Goal: Task Accomplishment & Management: Manage account settings

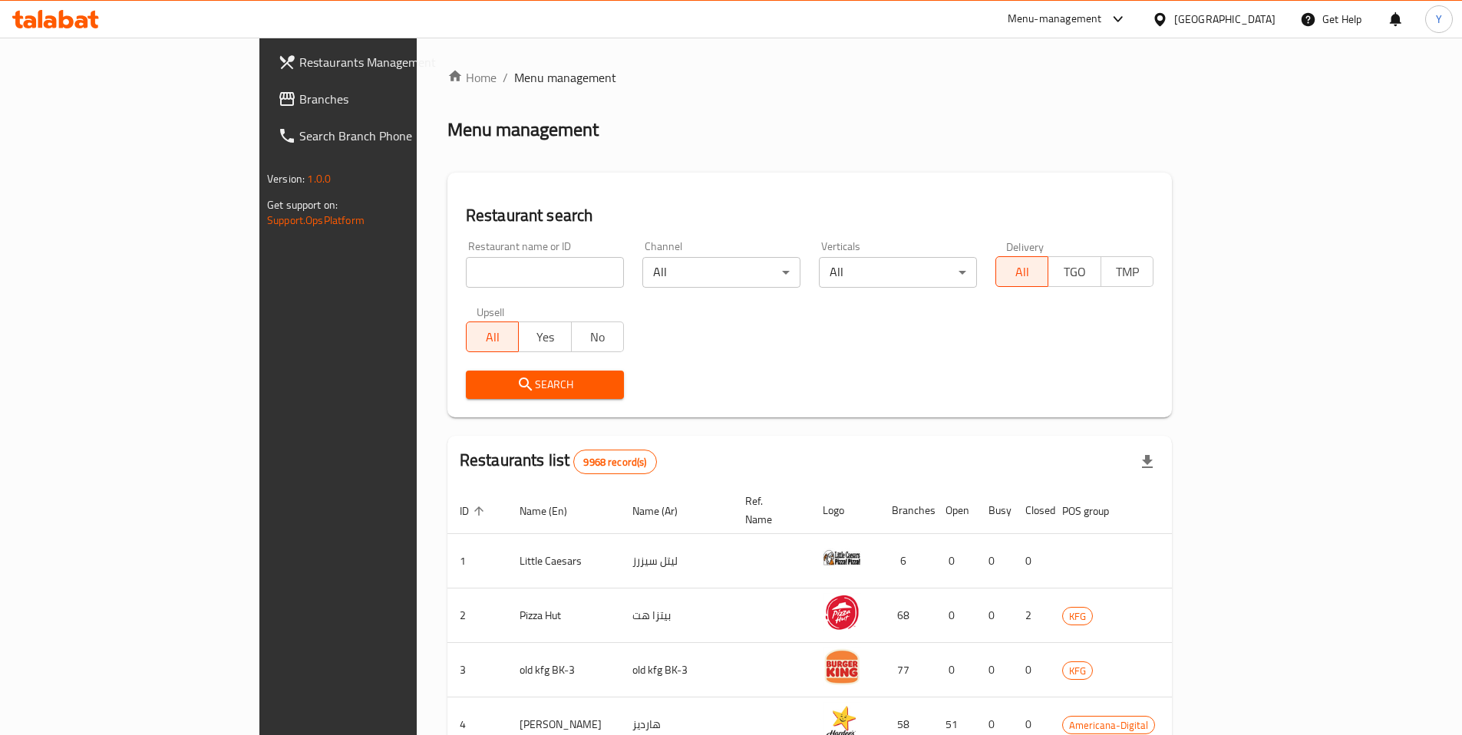
click at [466, 275] on input "search" at bounding box center [545, 272] width 158 height 31
type input "5 nap"
click button "Search" at bounding box center [545, 385] width 158 height 28
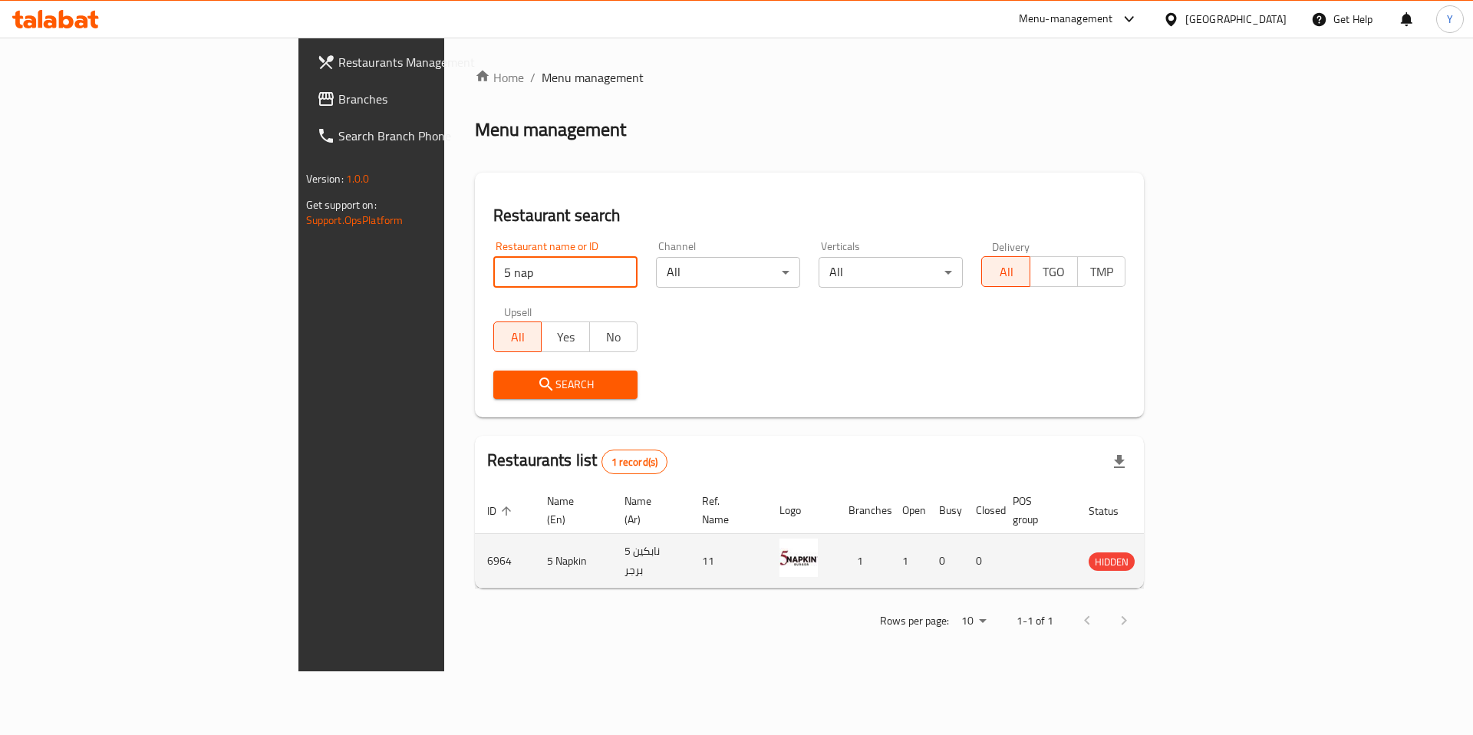
click at [1188, 552] on icon "enhanced table" at bounding box center [1178, 561] width 18 height 18
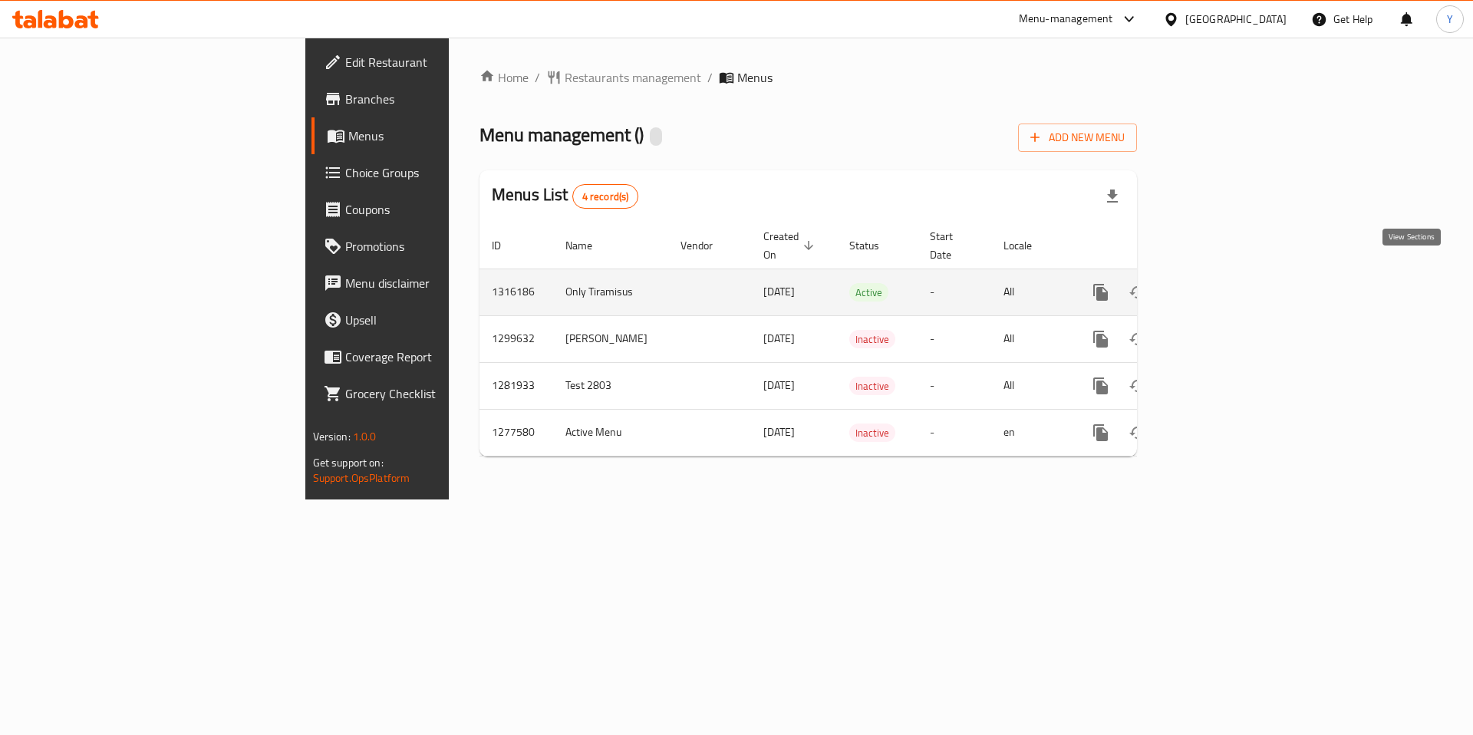
click at [1221, 283] on icon "enhanced table" at bounding box center [1211, 292] width 18 height 18
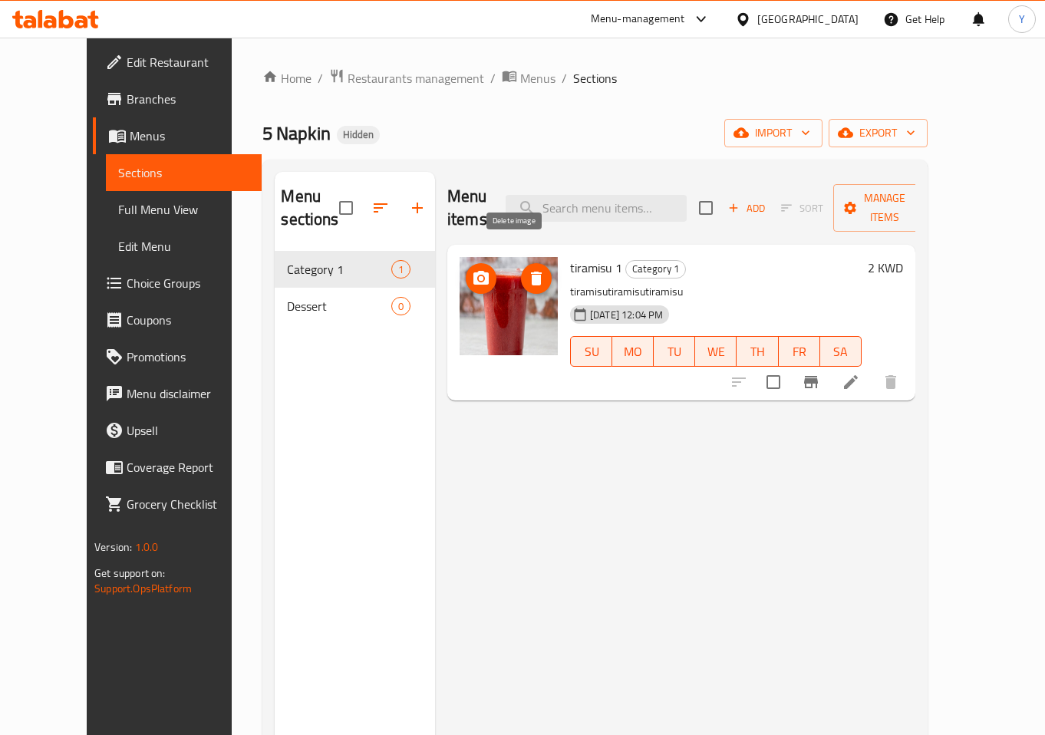
click at [531, 272] on icon "delete image" at bounding box center [536, 279] width 11 height 14
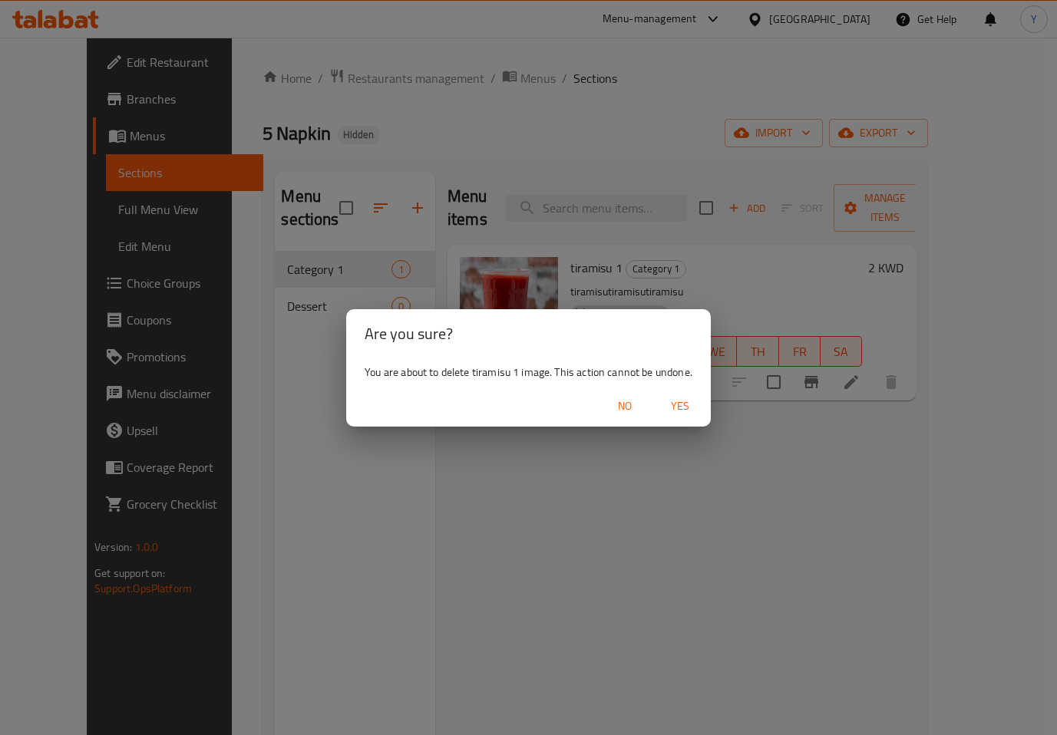
drag, startPoint x: 683, startPoint y: 400, endPoint x: 648, endPoint y: 564, distance: 167.8
click at [653, 566] on div "Are you sure? You are about to delete tiramisu 1 image. This action cannot be u…" at bounding box center [528, 367] width 1057 height 735
click at [626, 409] on span "No" at bounding box center [624, 406] width 37 height 19
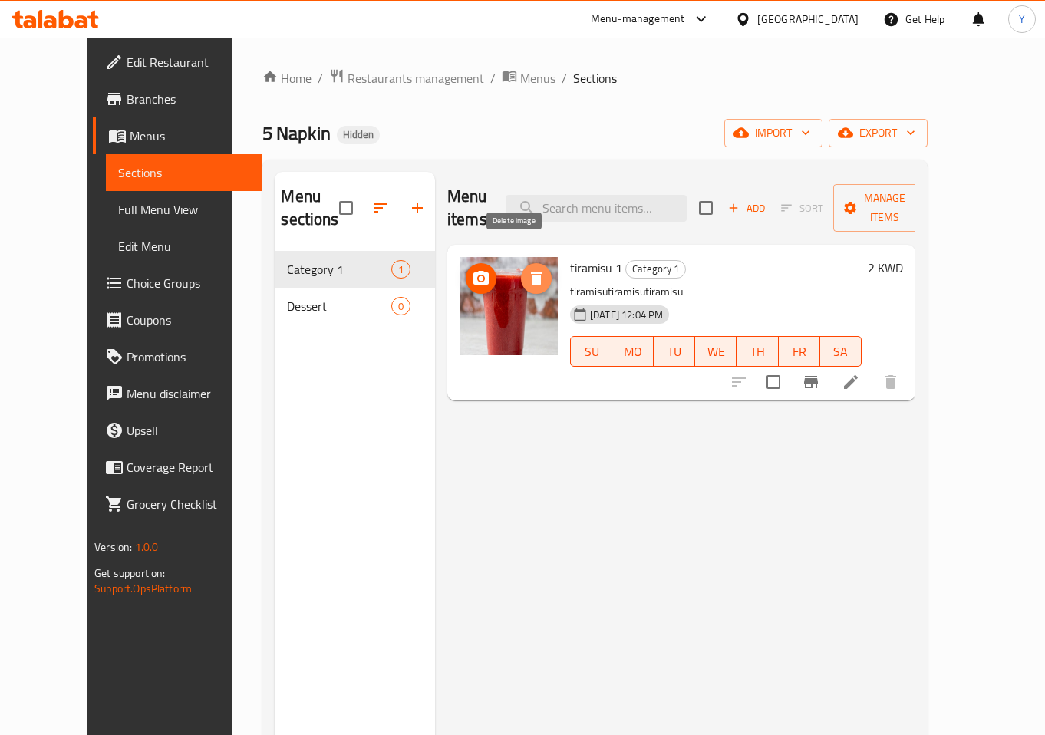
click at [531, 272] on icon "delete image" at bounding box center [536, 279] width 11 height 14
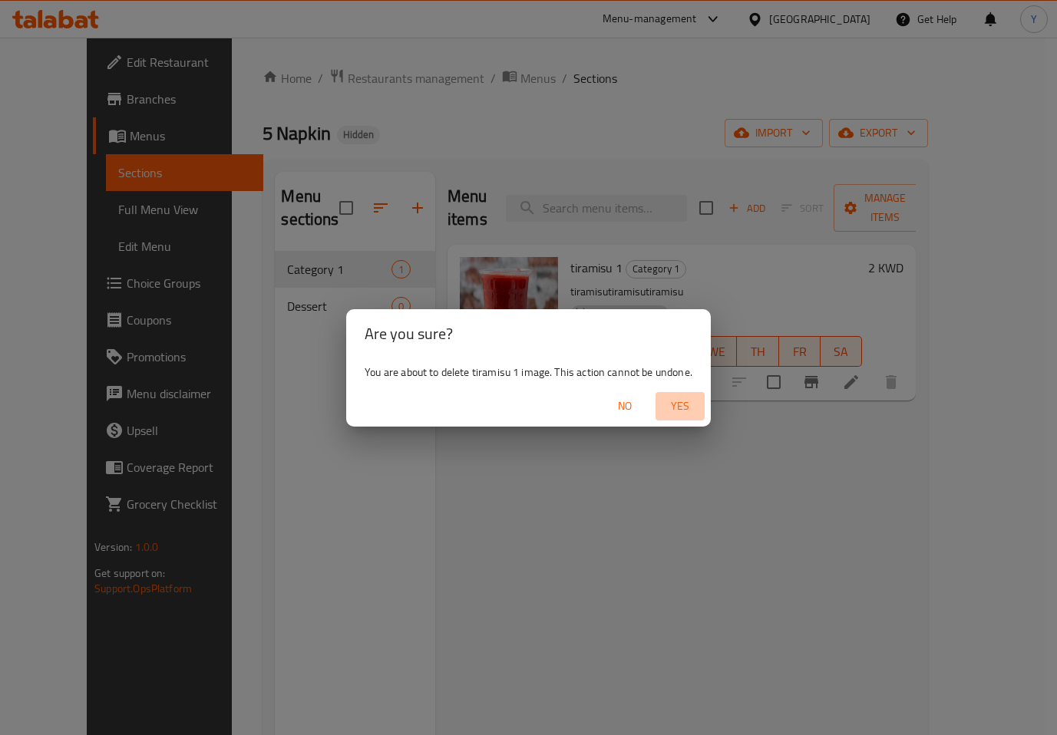
click at [675, 394] on button "Yes" at bounding box center [679, 406] width 49 height 28
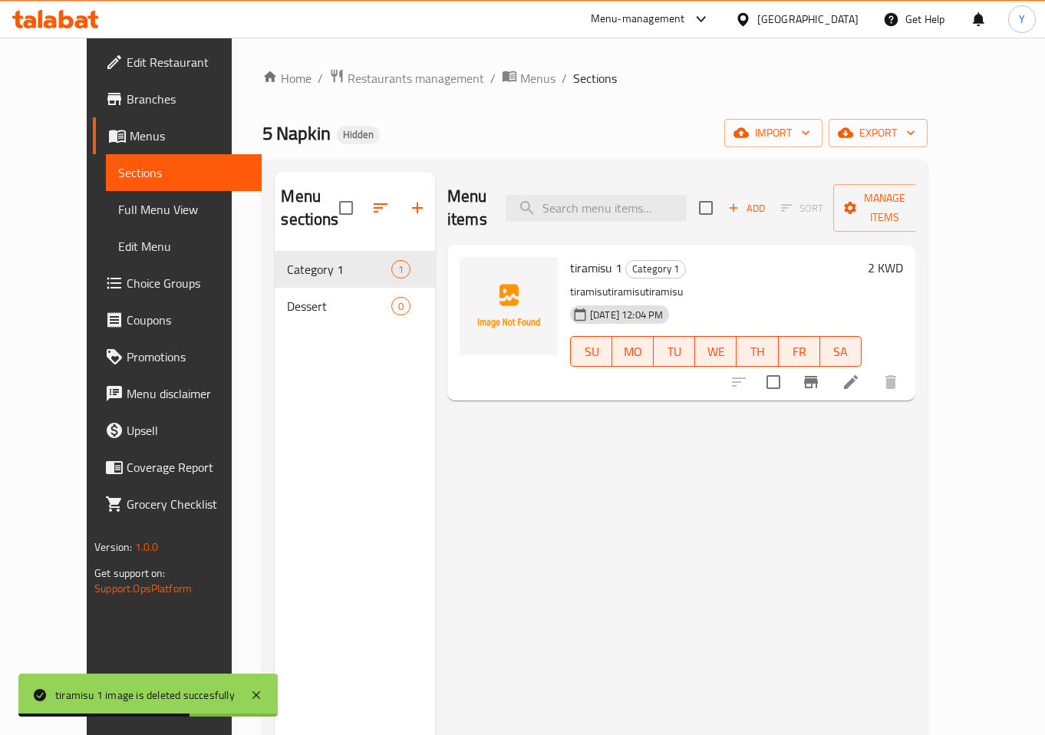
click at [659, 565] on div "Menu items Add Sort Manage items tiramisu 1 Category 1 tiramisutiramisutiramisu…" at bounding box center [675, 539] width 480 height 735
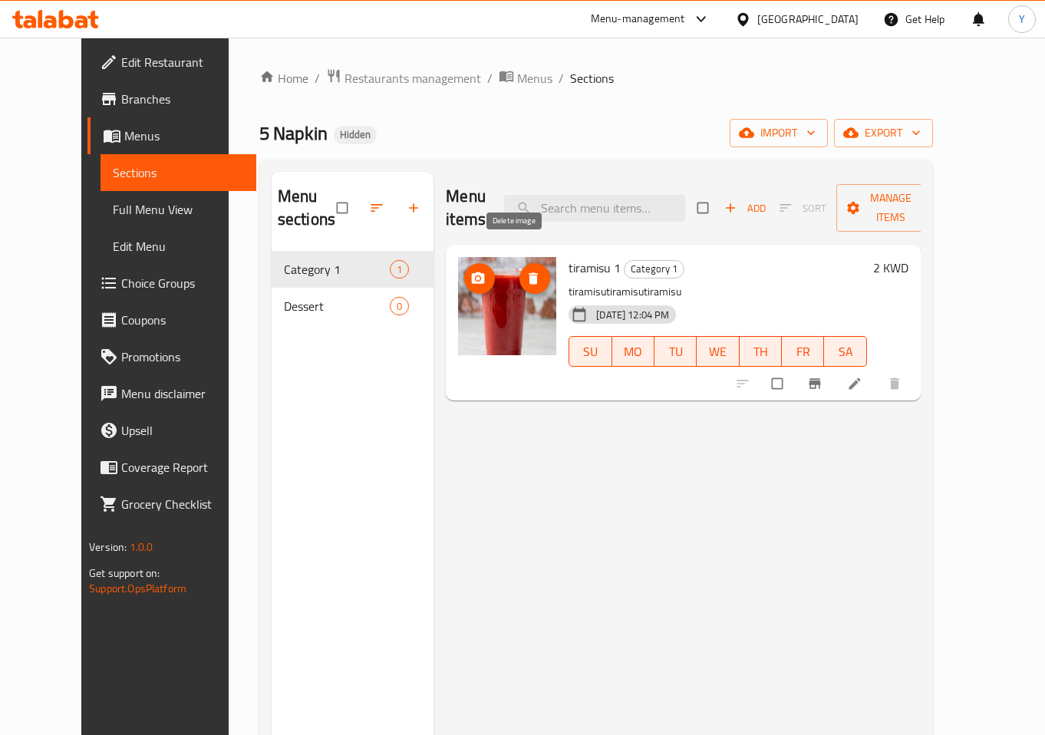
click at [529, 272] on icon "delete image" at bounding box center [533, 278] width 9 height 12
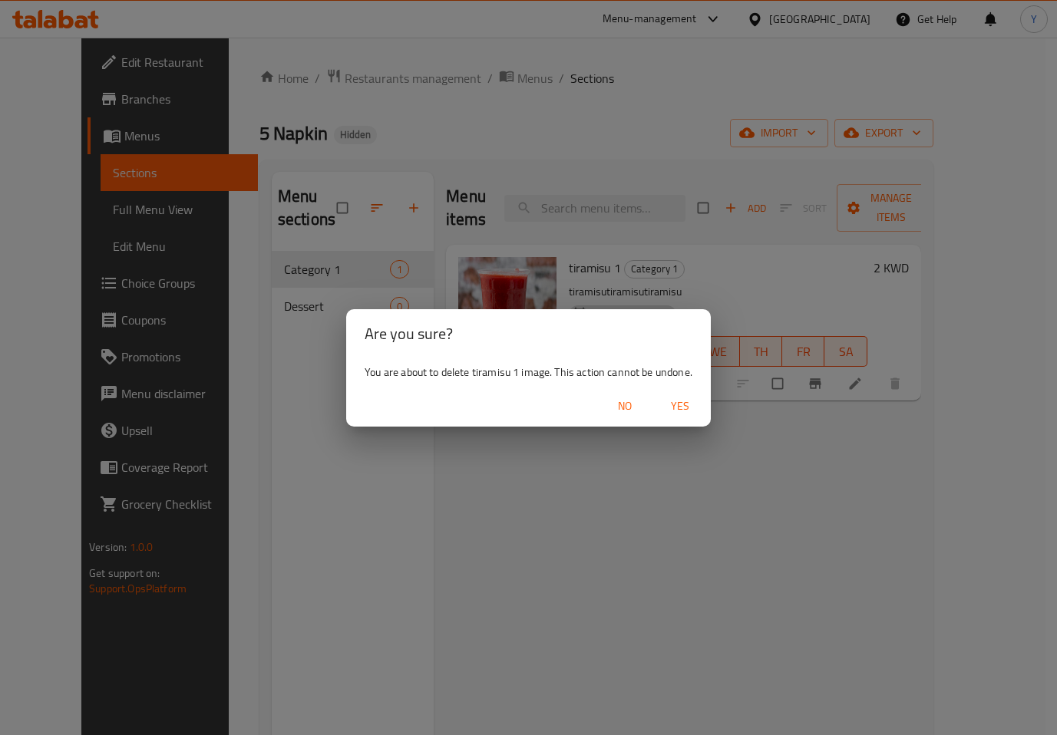
click at [679, 409] on span "Yes" at bounding box center [679, 406] width 37 height 19
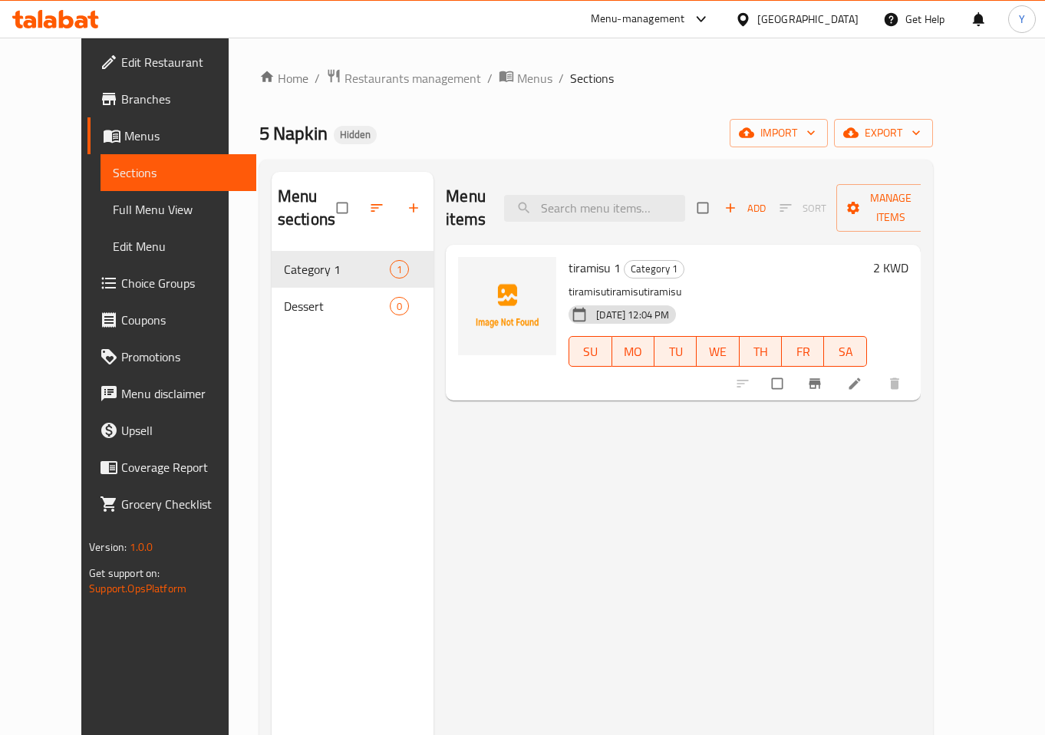
click at [703, 552] on div "Menu items Add Sort Manage items tiramisu 1 Category 1 tiramisutiramisutiramisu…" at bounding box center [677, 539] width 487 height 735
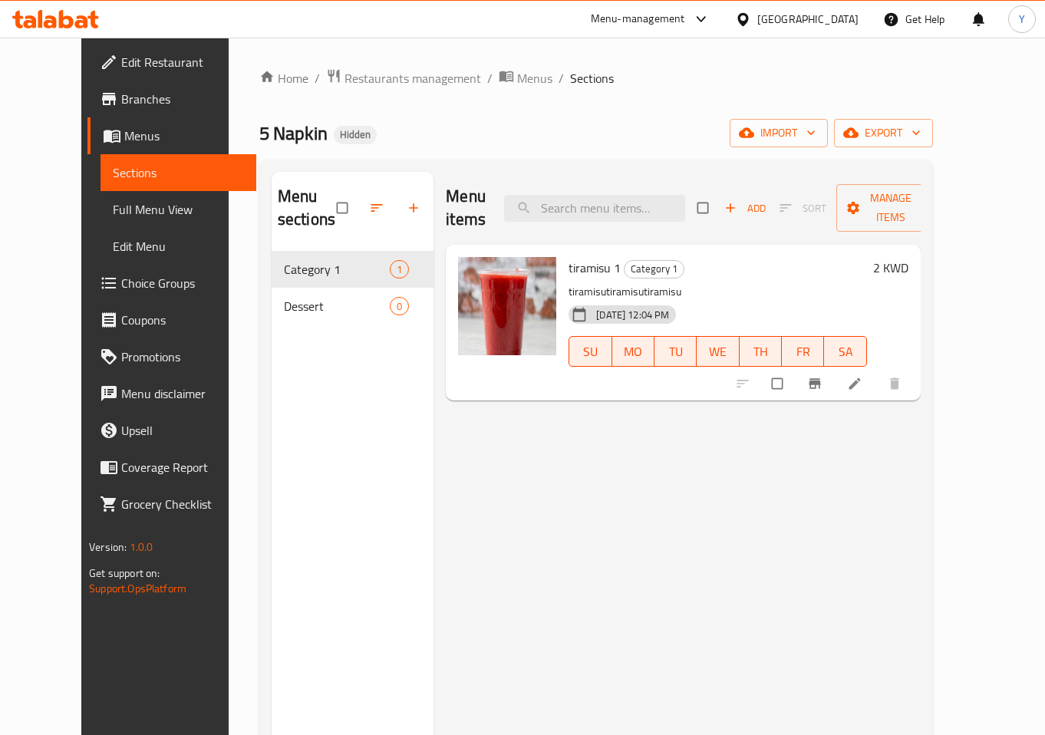
click at [546, 506] on div "Menu items Add Sort Manage items tiramisu 1 Category 1 tiramisutiramisutiramisu…" at bounding box center [677, 539] width 487 height 735
click at [526, 271] on icon "delete image" at bounding box center [533, 278] width 15 height 15
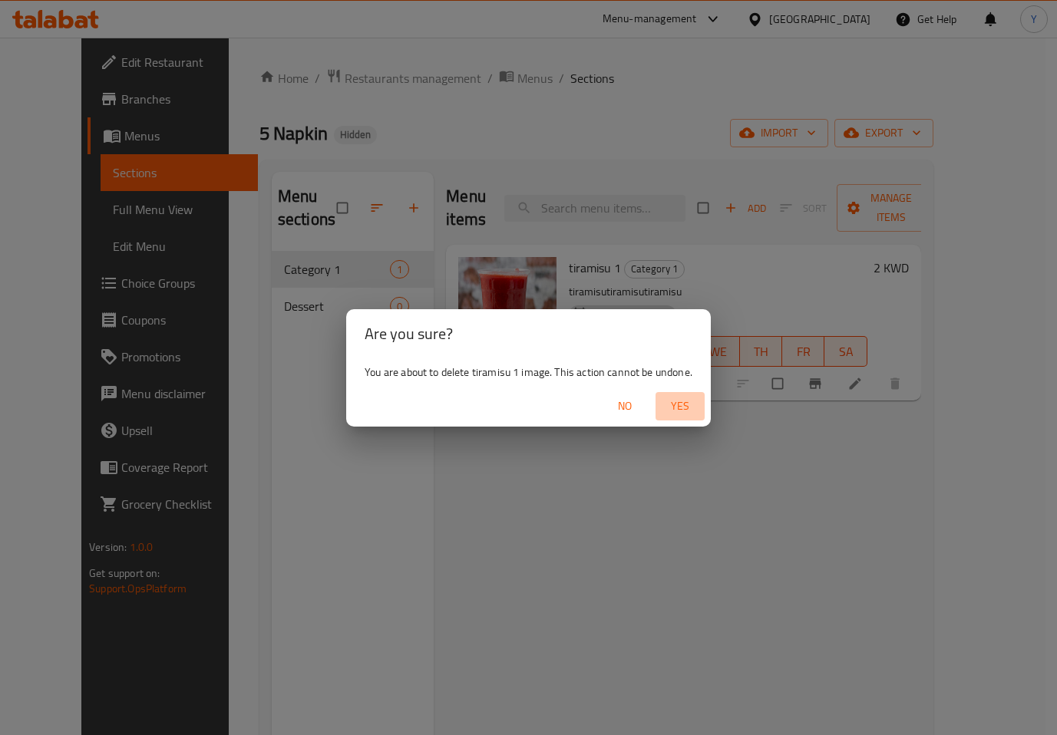
click at [681, 412] on span "Yes" at bounding box center [679, 406] width 37 height 19
